Goal: Task Accomplishment & Management: Manage account settings

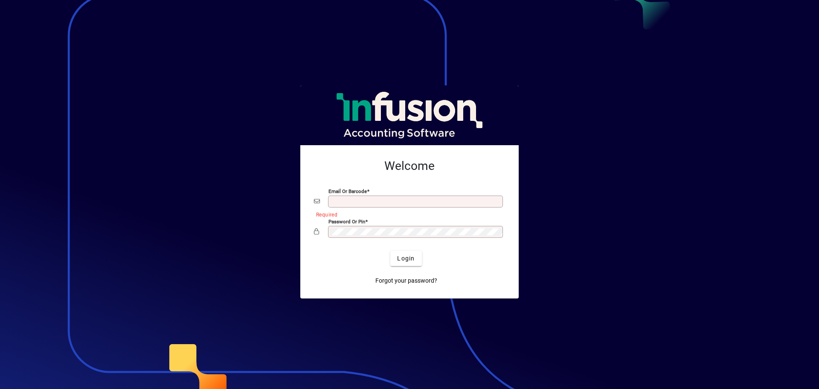
type input "**********"
click at [618, 154] on div at bounding box center [409, 194] width 819 height 389
